Goal: Find specific page/section: Find specific page/section

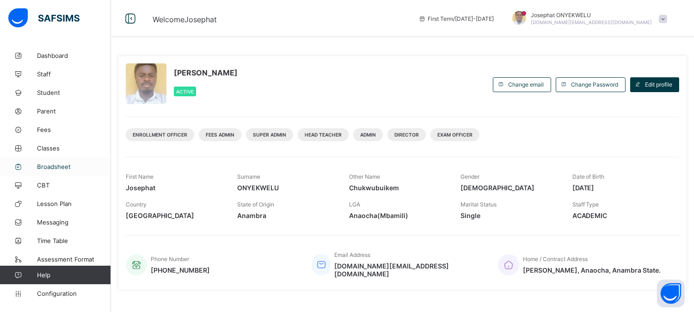
click at [49, 164] on span "Broadsheet" at bounding box center [74, 166] width 74 height 7
